Goal: Book appointment/travel/reservation

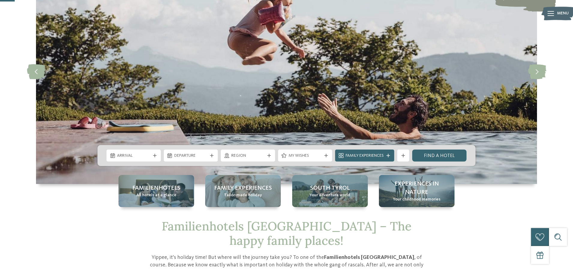
scroll to position [71, 0]
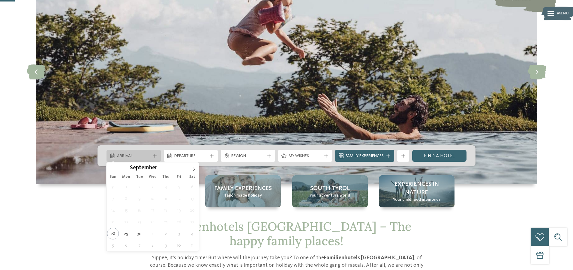
click at [154, 155] on icon at bounding box center [155, 156] width 4 height 4
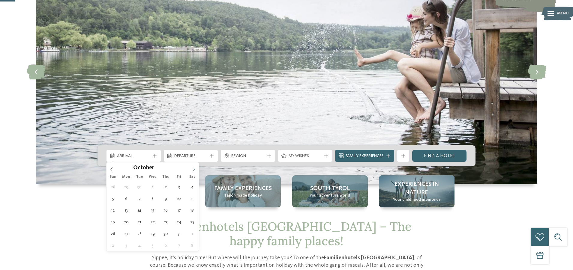
click at [193, 170] on icon at bounding box center [194, 169] width 4 height 4
type input "****"
click at [193, 170] on icon at bounding box center [194, 169] width 4 height 4
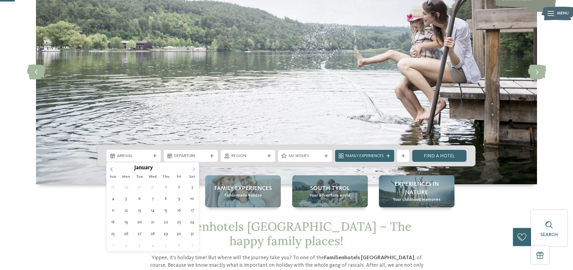
click at [193, 170] on icon at bounding box center [194, 169] width 4 height 4
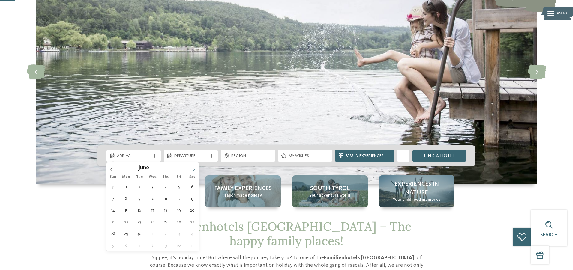
click at [193, 170] on icon at bounding box center [194, 169] width 4 height 4
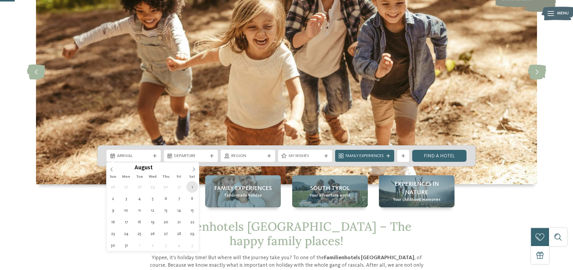
scroll to position [65, 0]
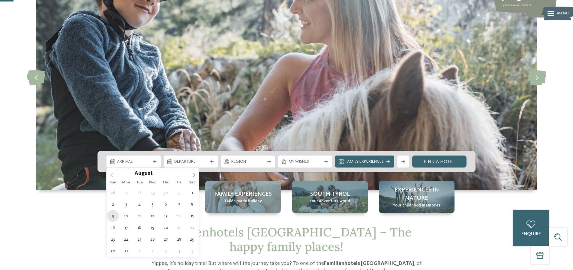
type div "[DATE]"
type input "****"
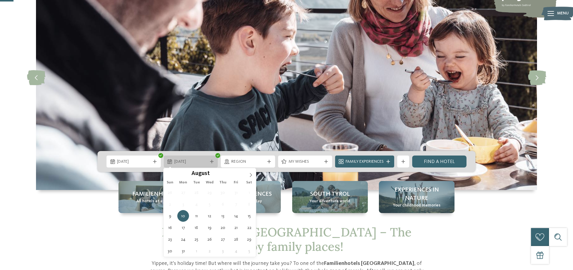
click at [205, 161] on span "10.08.2026" at bounding box center [190, 162] width 33 height 6
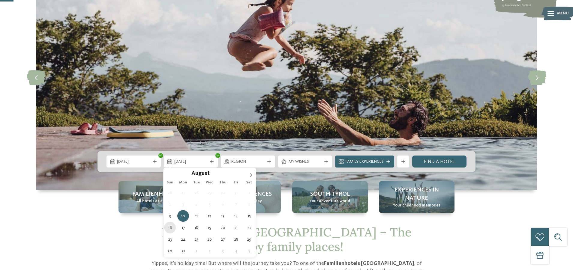
type div "[DATE]"
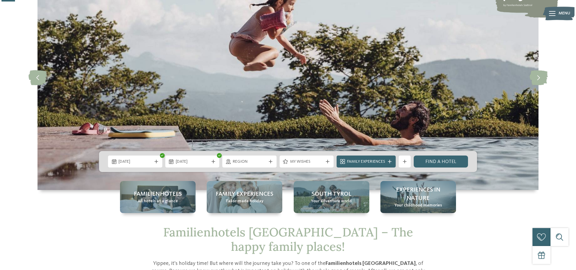
scroll to position [65, 0]
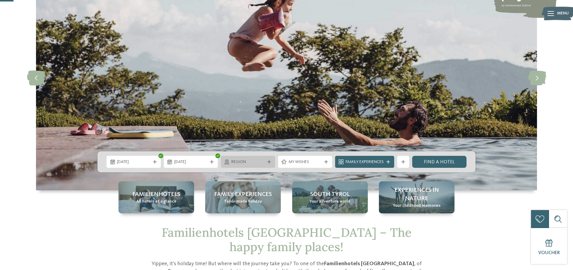
click at [268, 162] on icon at bounding box center [269, 162] width 4 height 4
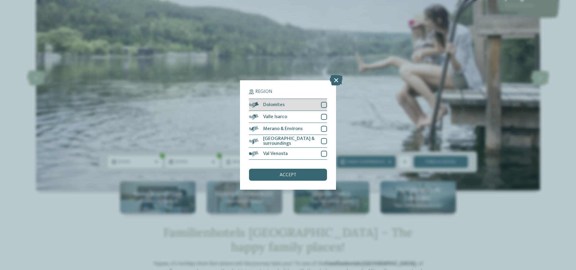
click at [324, 102] on div at bounding box center [324, 105] width 6 height 6
click at [325, 114] on div at bounding box center [324, 117] width 6 height 6
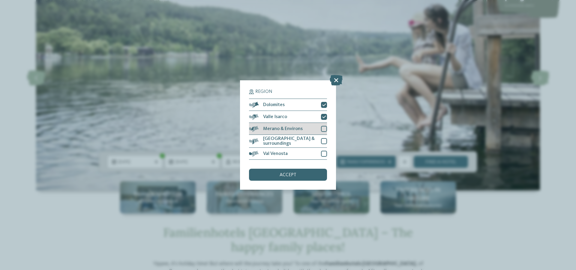
click at [325, 126] on div at bounding box center [324, 129] width 6 height 6
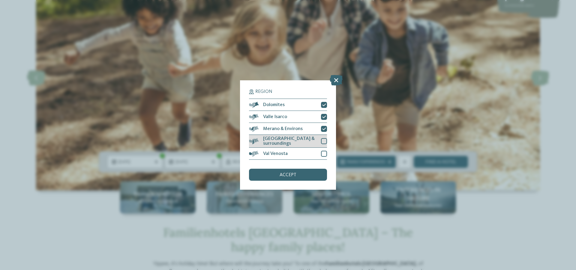
drag, startPoint x: 322, startPoint y: 113, endPoint x: 325, endPoint y: 115, distance: 3.4
click at [322, 138] on div at bounding box center [324, 141] width 6 height 6
click at [323, 151] on div at bounding box center [324, 154] width 6 height 6
click at [301, 169] on div "accept" at bounding box center [288, 175] width 78 height 12
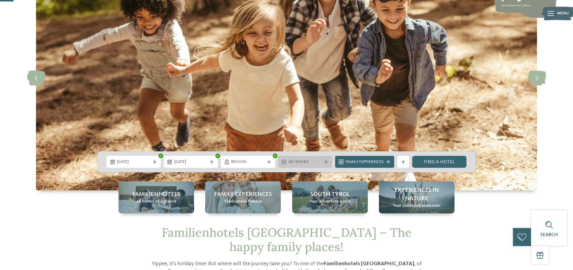
click at [325, 162] on icon at bounding box center [326, 162] width 4 height 4
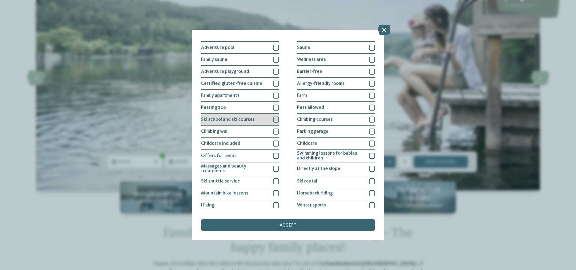
scroll to position [20, 0]
drag, startPoint x: 275, startPoint y: 94, endPoint x: 277, endPoint y: 101, distance: 7.6
click at [275, 94] on div at bounding box center [276, 94] width 6 height 6
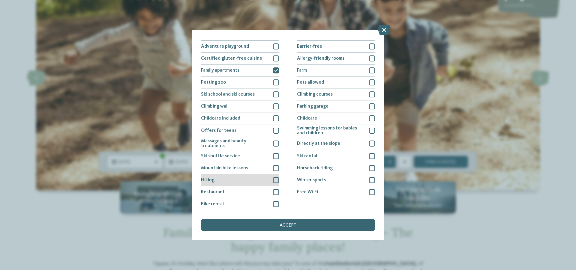
scroll to position [104, 0]
click at [274, 201] on div at bounding box center [276, 204] width 6 height 6
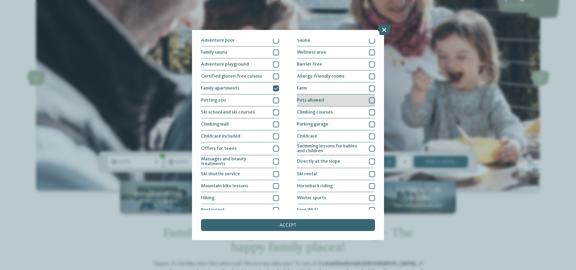
scroll to position [26, 0]
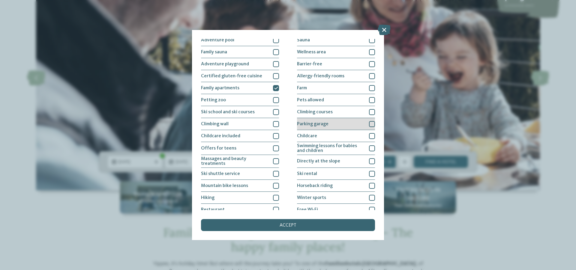
click at [370, 124] on div at bounding box center [372, 124] width 6 height 6
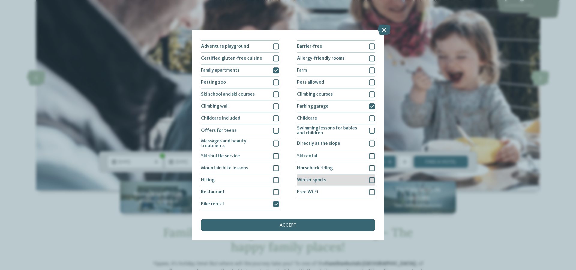
scroll to position [104, 0]
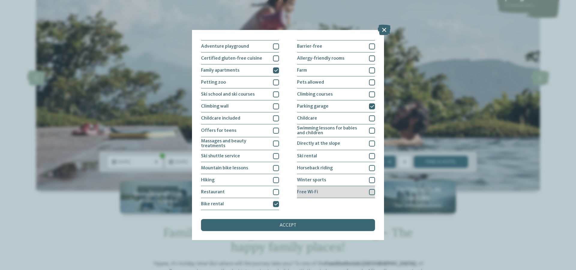
click at [369, 189] on div at bounding box center [372, 192] width 6 height 6
click at [315, 219] on div "accept" at bounding box center [288, 225] width 174 height 12
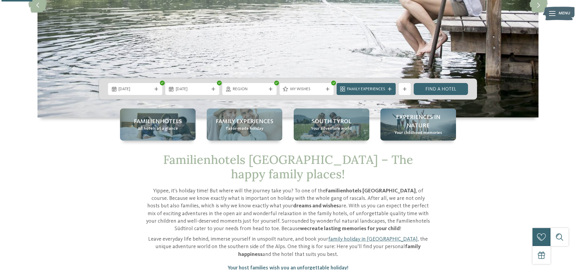
scroll to position [152, 0]
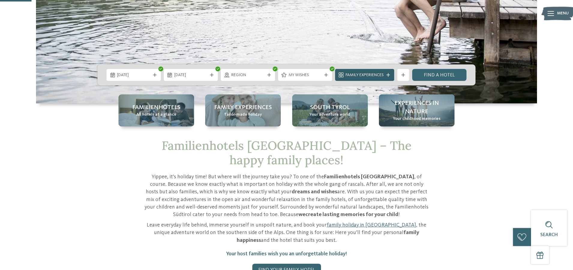
click at [380, 76] on span "Family Experiences" at bounding box center [365, 75] width 38 height 6
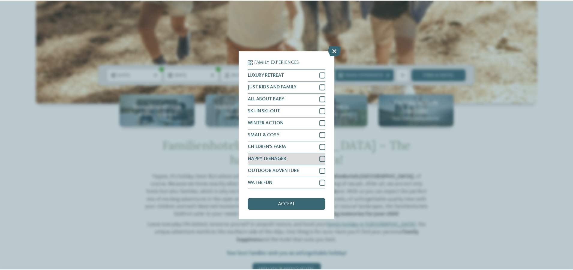
scroll to position [15, 0]
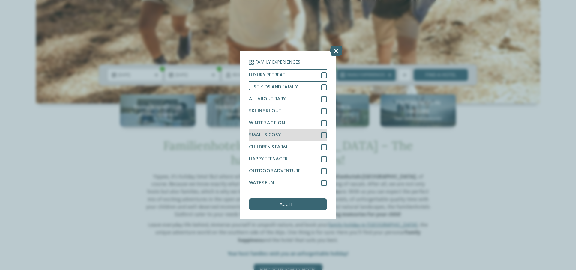
click at [321, 132] on div at bounding box center [324, 135] width 6 height 6
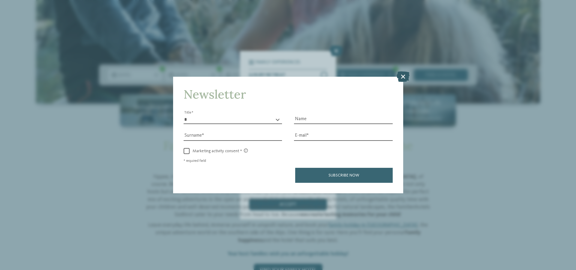
click at [403, 71] on icon at bounding box center [403, 76] width 13 height 10
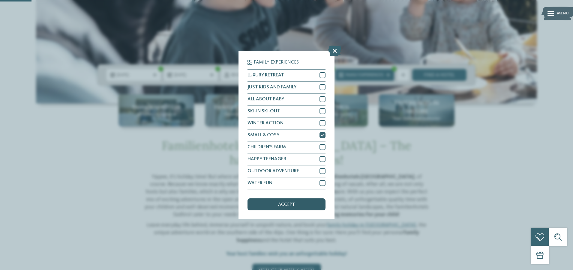
scroll to position [18, 0]
click at [306, 199] on div "accept" at bounding box center [286, 205] width 78 height 12
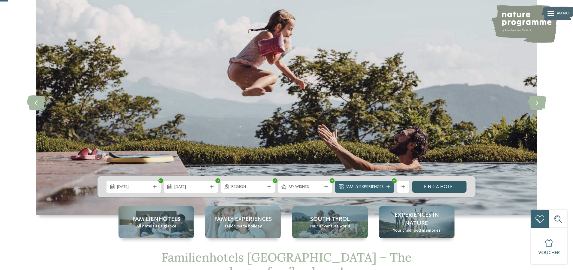
scroll to position [41, 0]
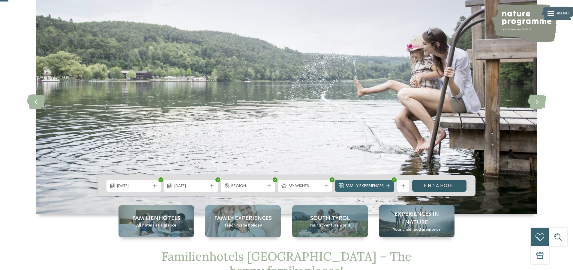
click at [433, 187] on link "Find a hotel" at bounding box center [439, 186] width 54 height 12
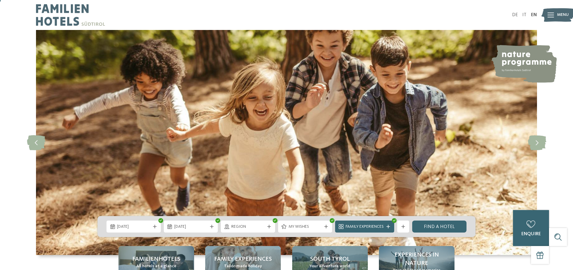
scroll to position [0, 0]
